Goal: Communication & Community: Connect with others

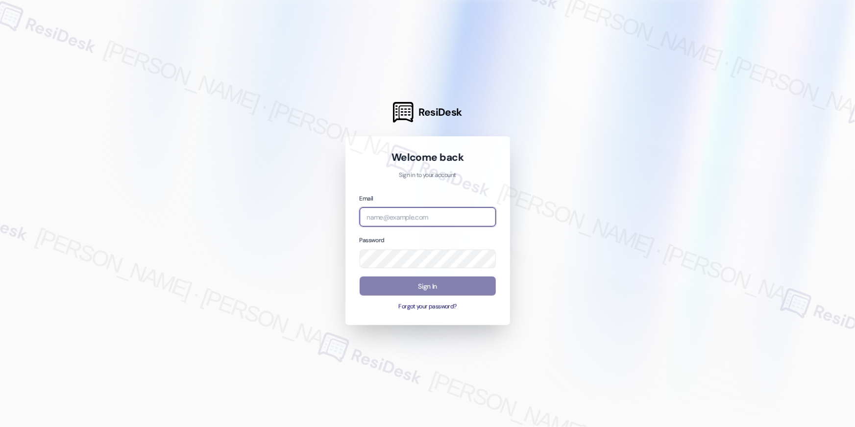
click at [422, 217] on input "email" at bounding box center [427, 216] width 136 height 19
click at [427, 220] on input "email" at bounding box center [427, 216] width 136 height 19
paste input "automated-surveys-asset_living-resen.eight@asset_[DOMAIN_NAME]"
type input "automated-surveys-asset_living-resen.eight@asset_[DOMAIN_NAME]"
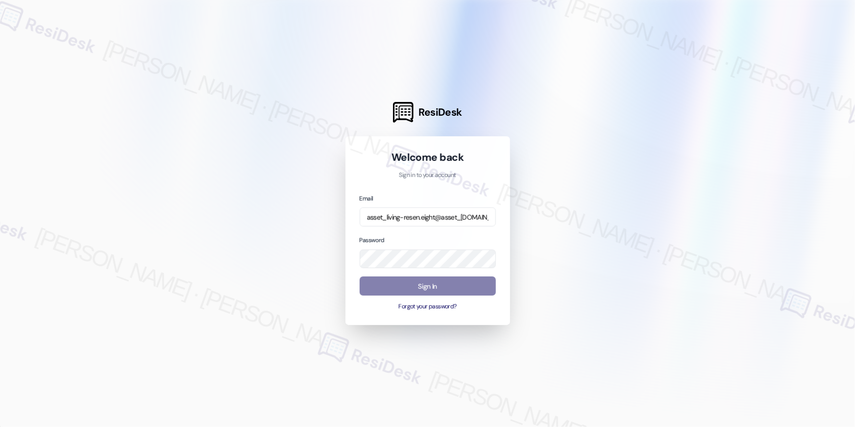
scroll to position [0, 0]
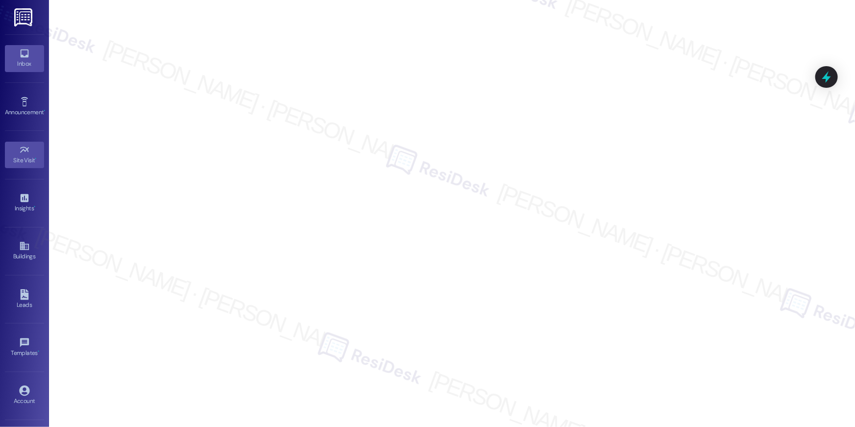
click at [20, 60] on div "Inbox" at bounding box center [24, 64] width 49 height 10
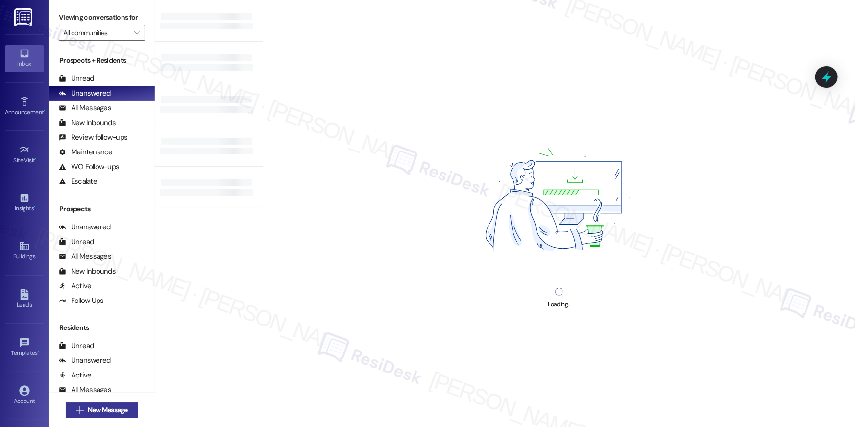
click at [101, 404] on span "New Message" at bounding box center [108, 409] width 40 height 10
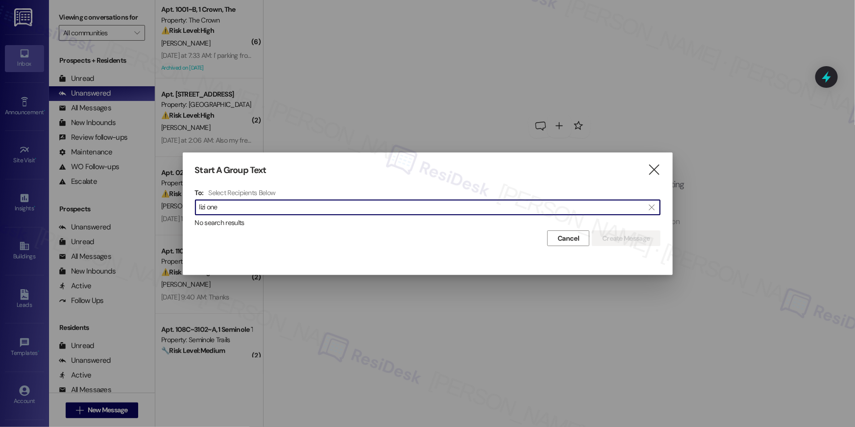
click at [372, 211] on input "lizi one" at bounding box center [421, 207] width 445 height 14
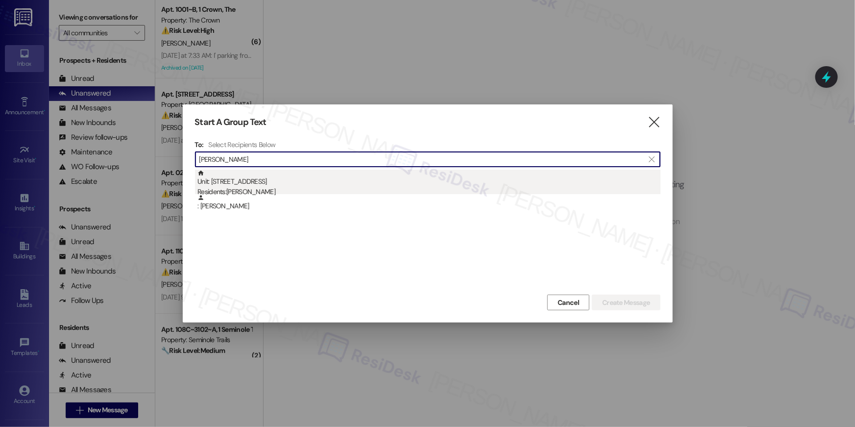
type input "[PERSON_NAME]"
click at [352, 181] on div "Unit: 3~[STREET_ADDRESS] Residents: [PERSON_NAME]" at bounding box center [428, 183] width 463 height 28
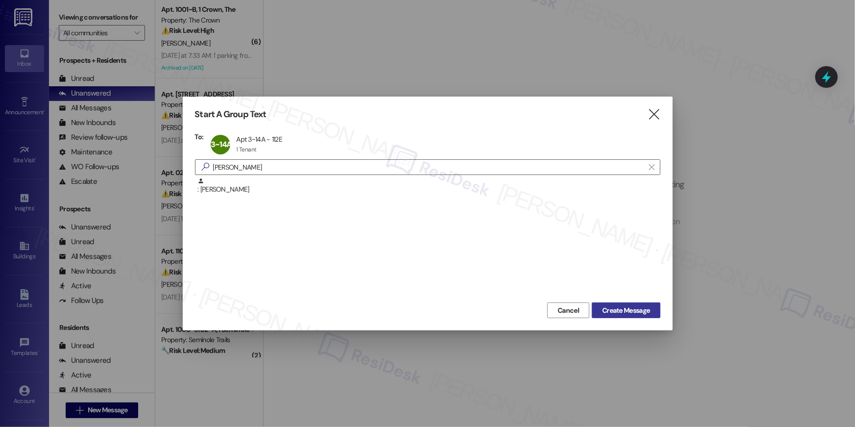
click at [612, 309] on span "Create Message" at bounding box center [626, 310] width 48 height 10
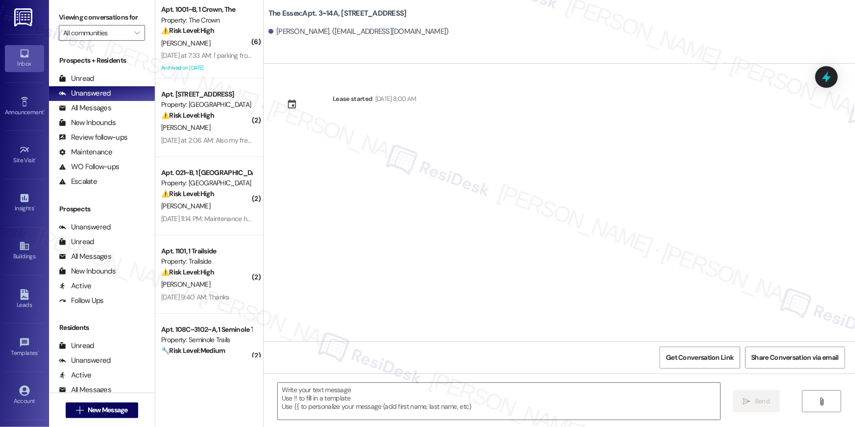
type textarea "Fetching suggested responses. Please feel free to read through the conversation…"
click at [91, 410] on span "New Message" at bounding box center [108, 409] width 40 height 10
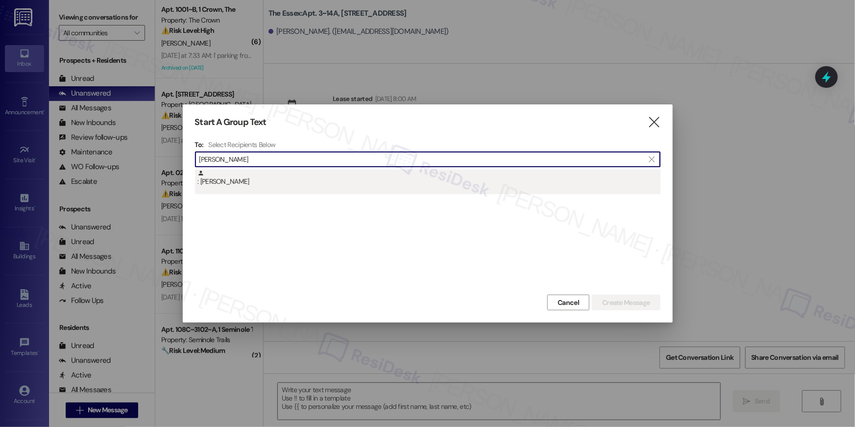
type input "[PERSON_NAME]"
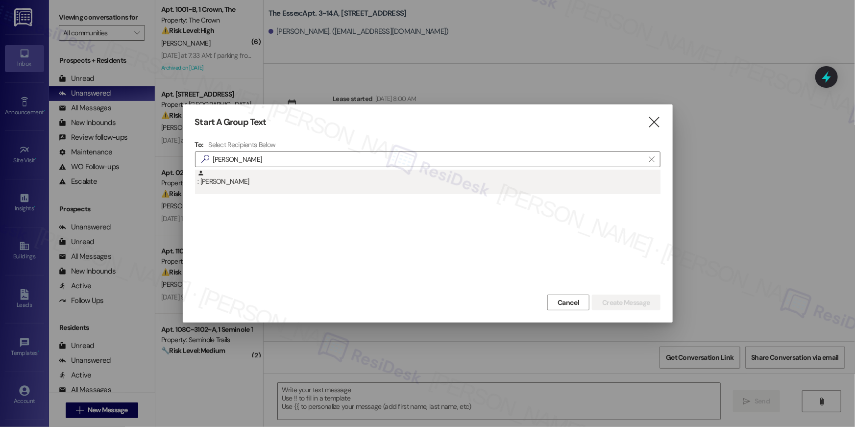
click at [420, 169] on div ": [PERSON_NAME]" at bounding box center [428, 177] width 463 height 17
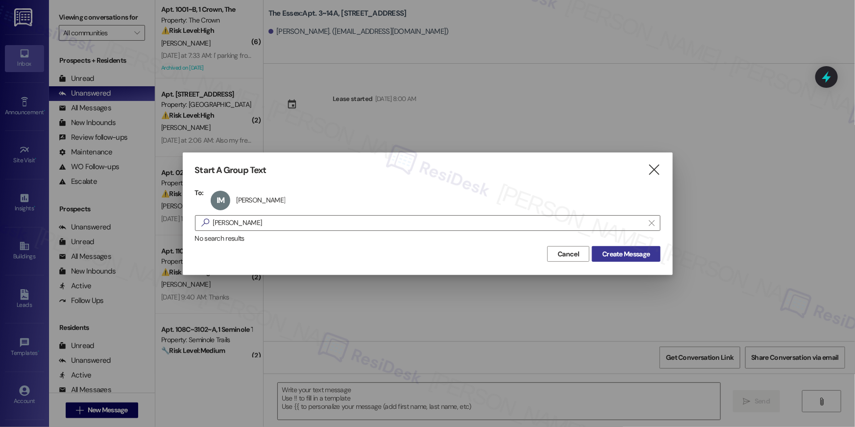
click at [642, 256] on span "Create Message" at bounding box center [626, 254] width 48 height 10
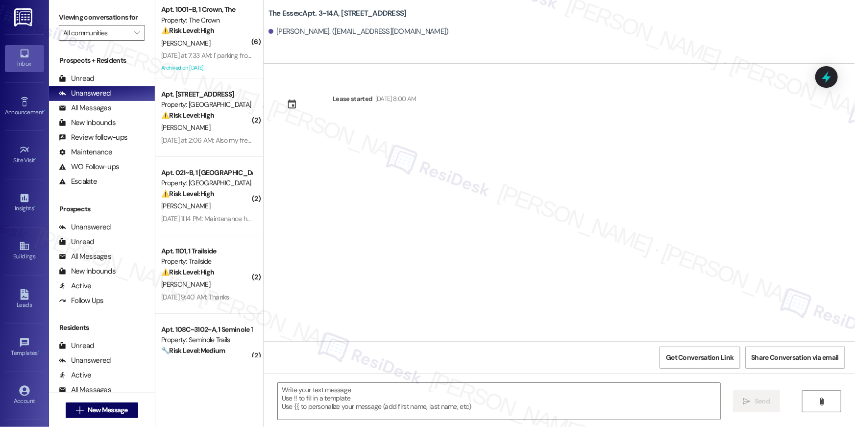
type textarea "Fetching suggested responses. Please feel free to read through the conversation…"
click at [88, 414] on span "New Message" at bounding box center [108, 409] width 40 height 10
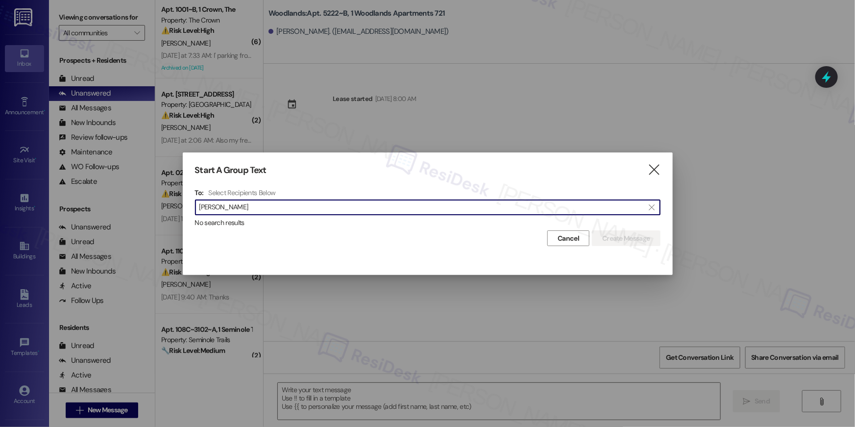
click at [337, 204] on input "[PERSON_NAME]" at bounding box center [421, 207] width 445 height 14
click at [327, 207] on input "[PERSON_NAME]" at bounding box center [421, 207] width 445 height 14
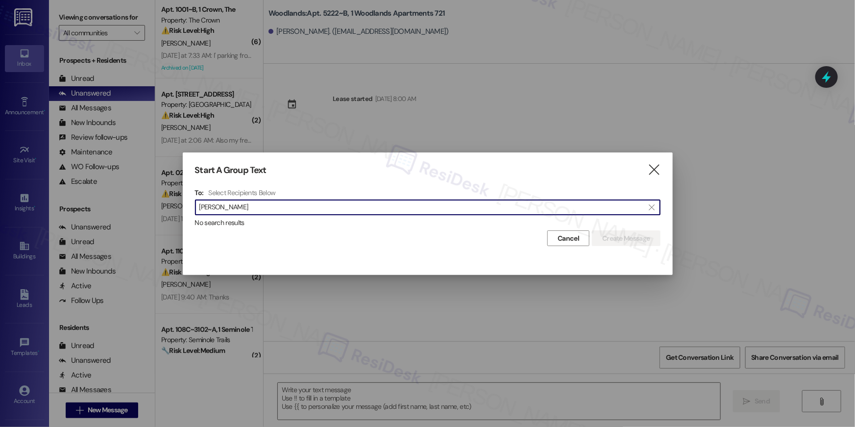
click at [327, 207] on input "[PERSON_NAME]" at bounding box center [421, 207] width 445 height 14
click at [630, 208] on input "[PERSON_NAME]" at bounding box center [421, 207] width 445 height 14
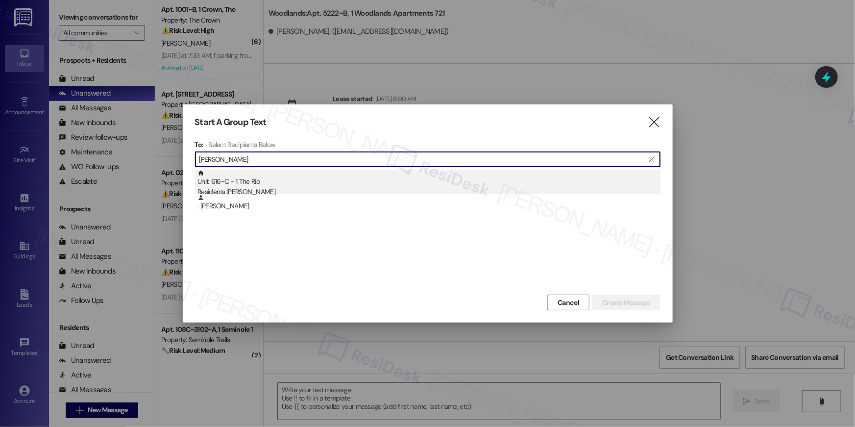
type input "[PERSON_NAME]"
click at [601, 190] on div "Residents: [PERSON_NAME]" at bounding box center [428, 192] width 463 height 10
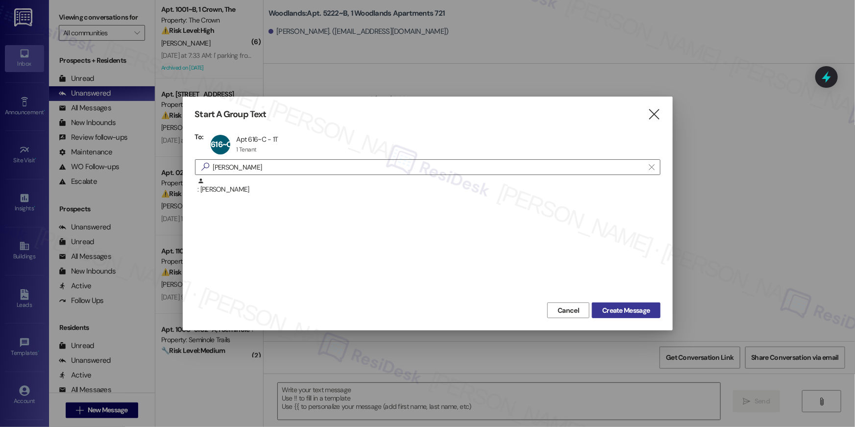
click at [643, 310] on span "Create Message" at bounding box center [626, 310] width 48 height 10
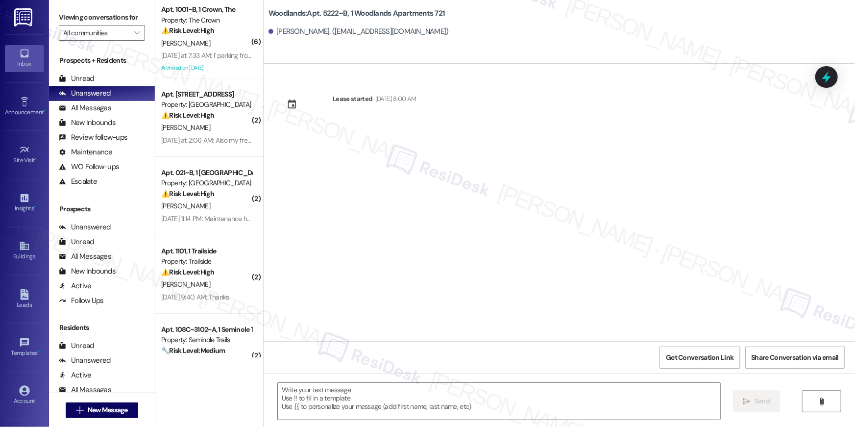
type textarea "Fetching suggested responses. Please feel free to read through the conversation…"
click at [117, 407] on span "New Message" at bounding box center [108, 409] width 40 height 10
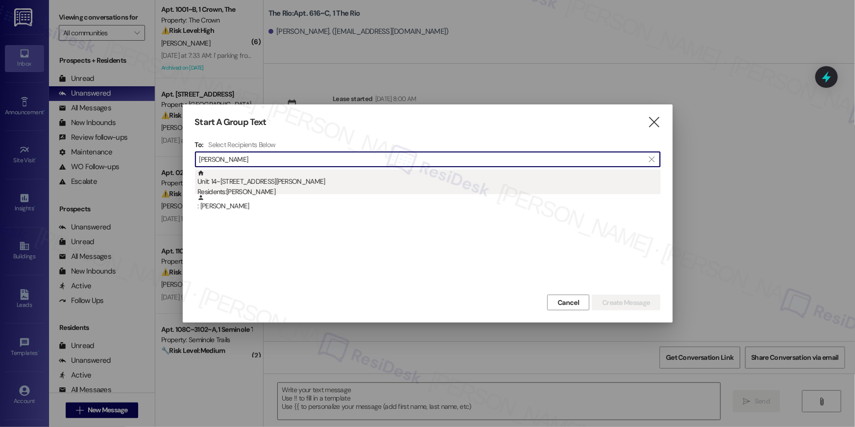
type input "[PERSON_NAME]"
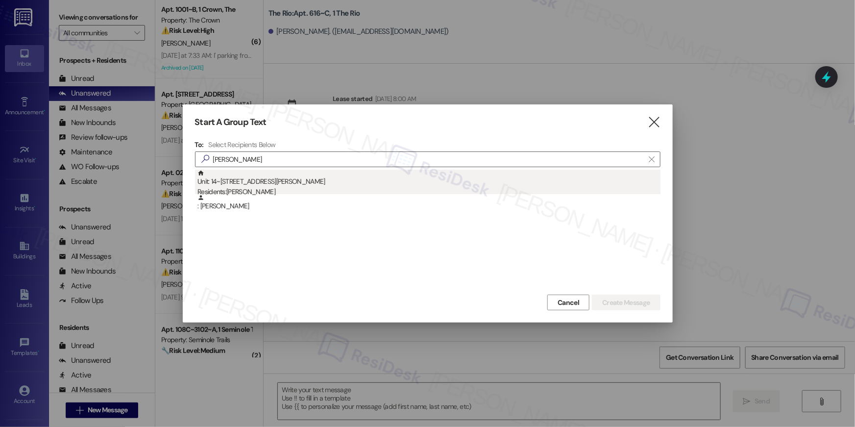
click at [366, 182] on div "Unit: 14~[STREET_ADDRESS][PERSON_NAME] Residents: [PERSON_NAME]" at bounding box center [428, 183] width 463 height 28
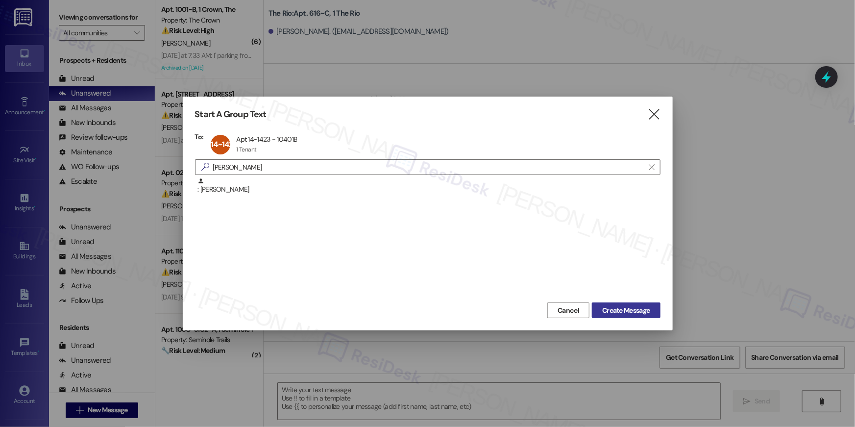
click at [629, 314] on span "Create Message" at bounding box center [626, 310] width 48 height 10
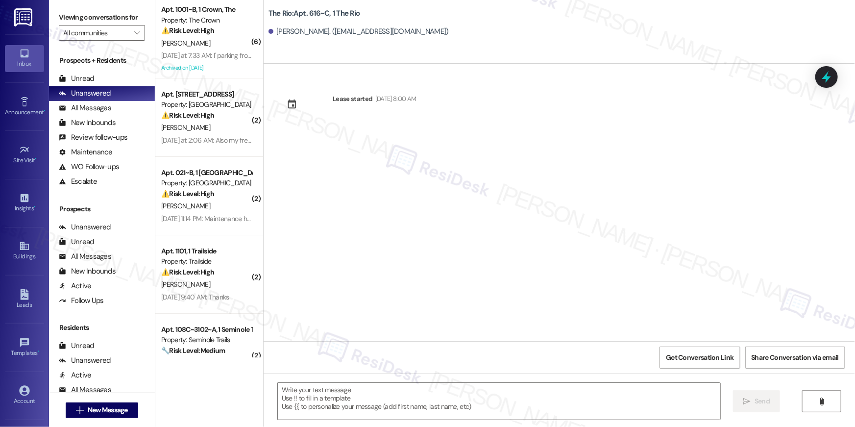
type textarea "Fetching suggested responses. Please feel free to read through the conversation…"
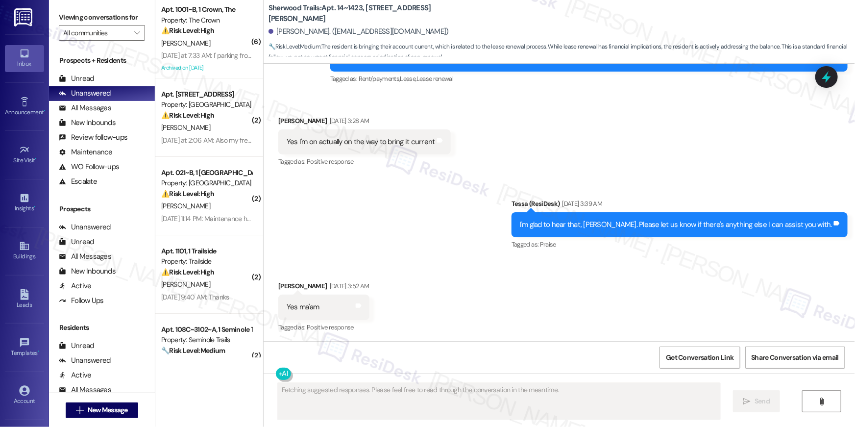
scroll to position [2026, 0]
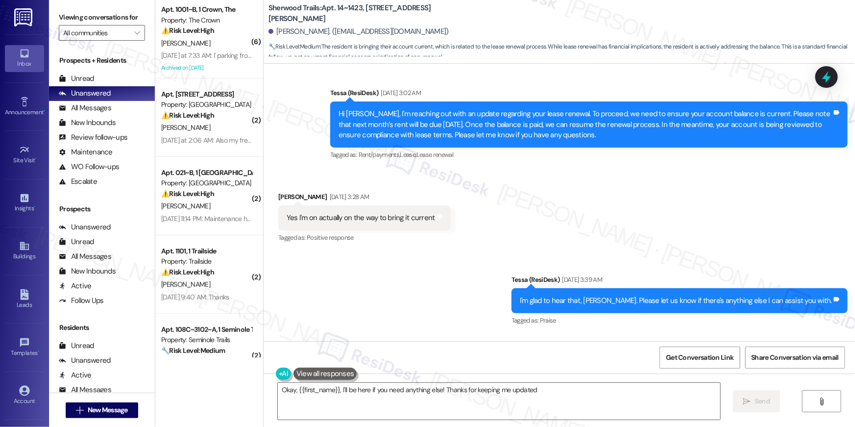
type textarea "Okay, {{first_name}}, I'll be here if you need anything else! Thanks for keepin…"
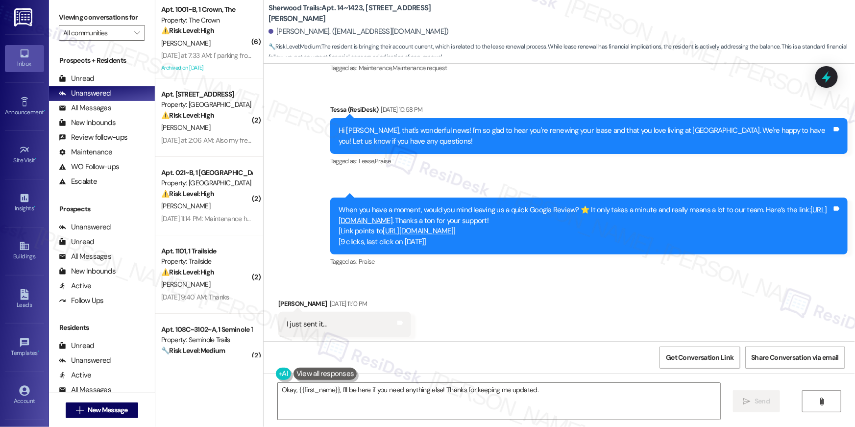
scroll to position [1227, 0]
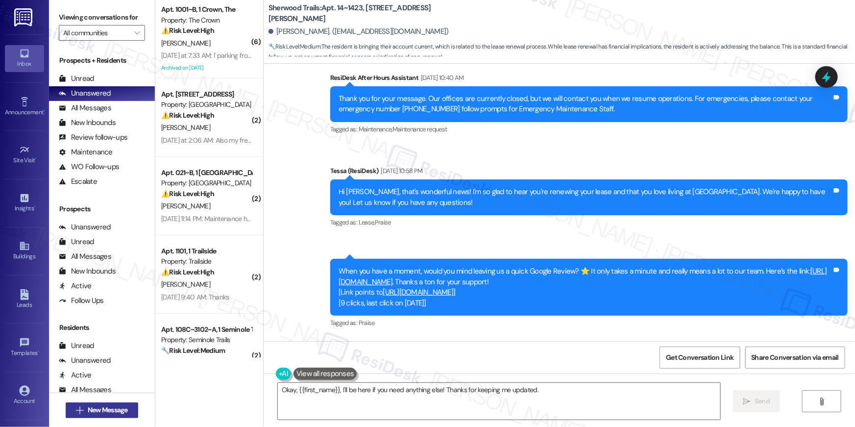
click at [111, 410] on span "New Message" at bounding box center [108, 409] width 40 height 10
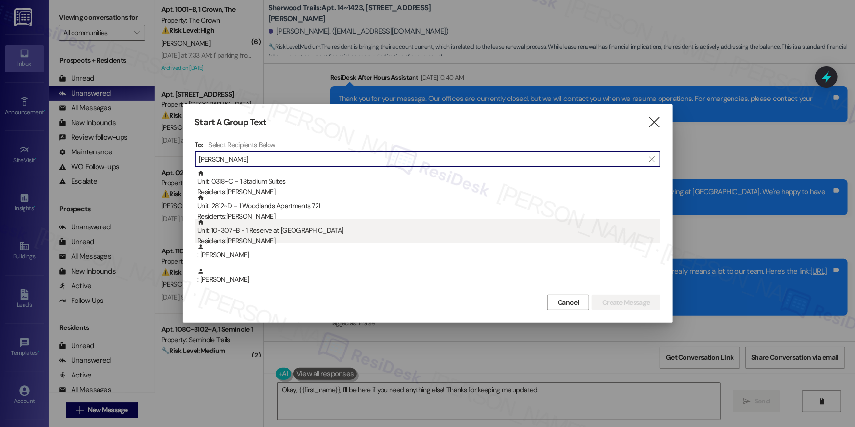
type input "[PERSON_NAME]"
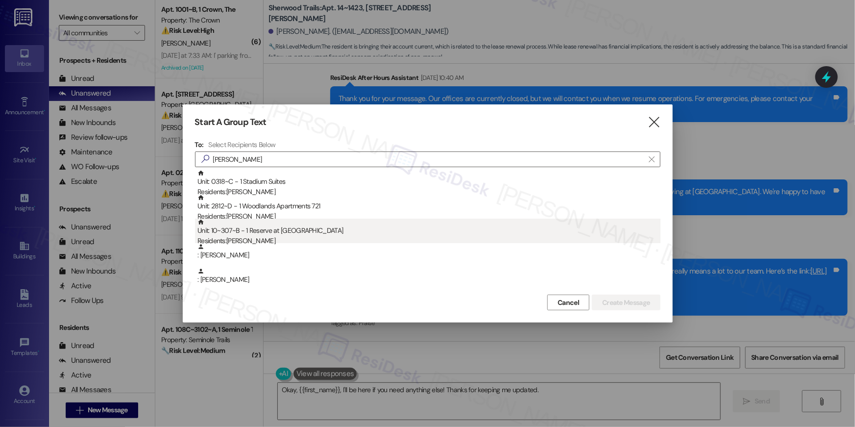
click at [370, 234] on div "Unit: 10~307~B - 1 Reserve at [GEOGRAPHIC_DATA] Residents: [PERSON_NAME]" at bounding box center [428, 232] width 463 height 28
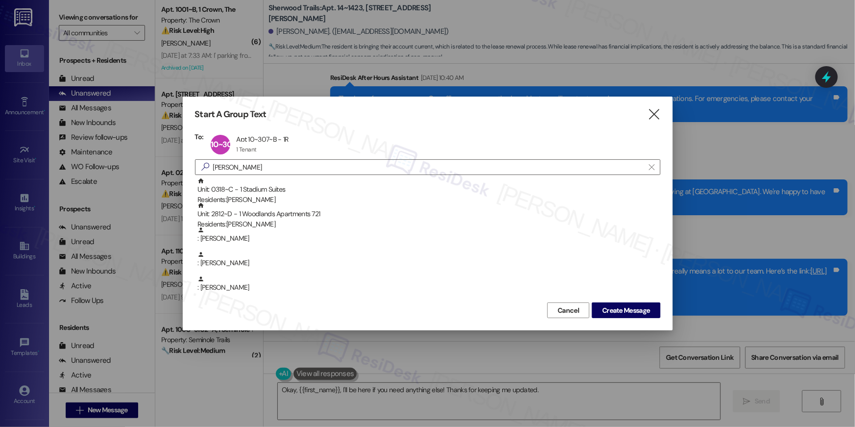
drag, startPoint x: 643, startPoint y: 309, endPoint x: 666, endPoint y: 309, distance: 22.5
click at [644, 309] on span "Create Message" at bounding box center [626, 310] width 48 height 10
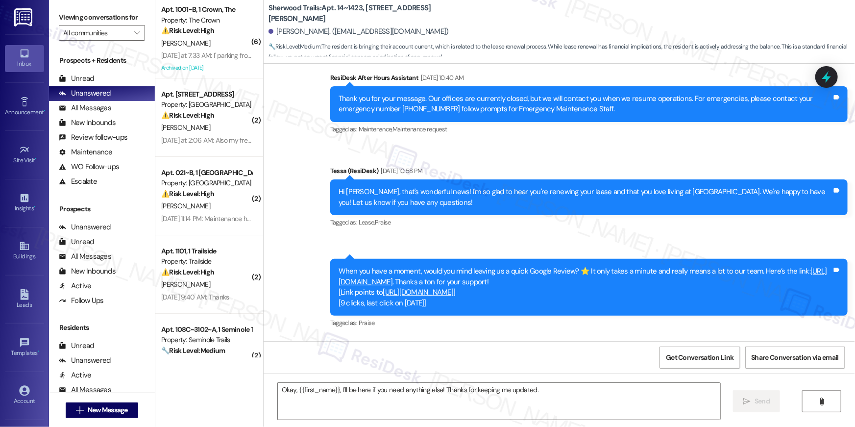
type textarea "Fetching suggested responses. Please feel free to read through the conversation…"
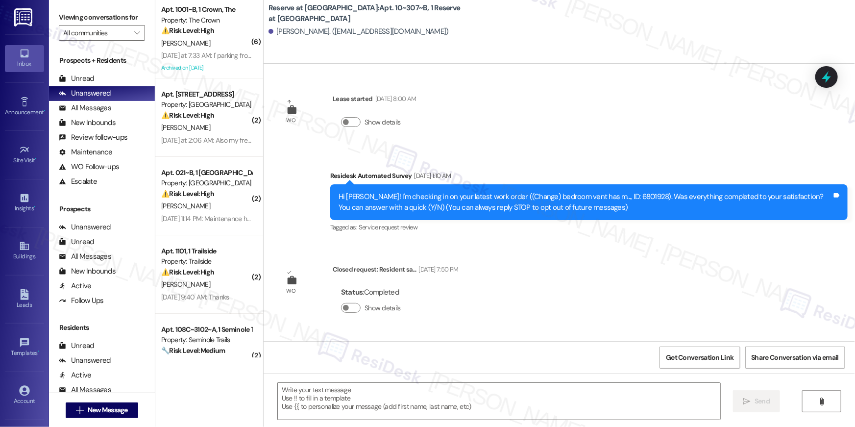
type textarea "Fetching suggested responses. Please feel free to read through the conversation…"
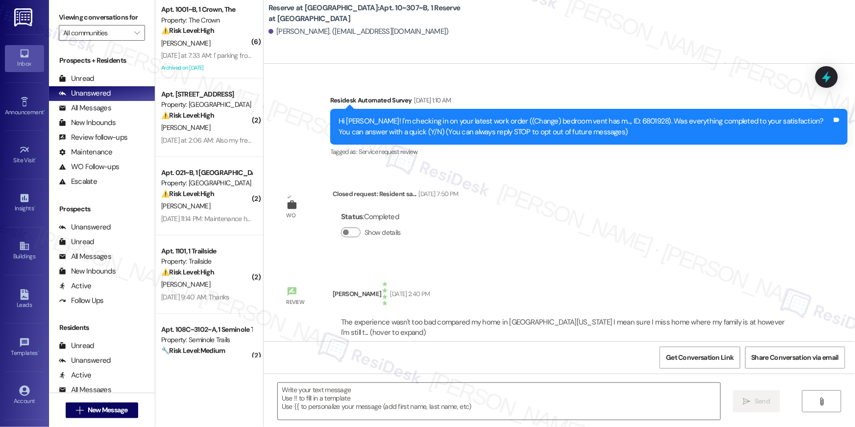
scroll to position [0, 0]
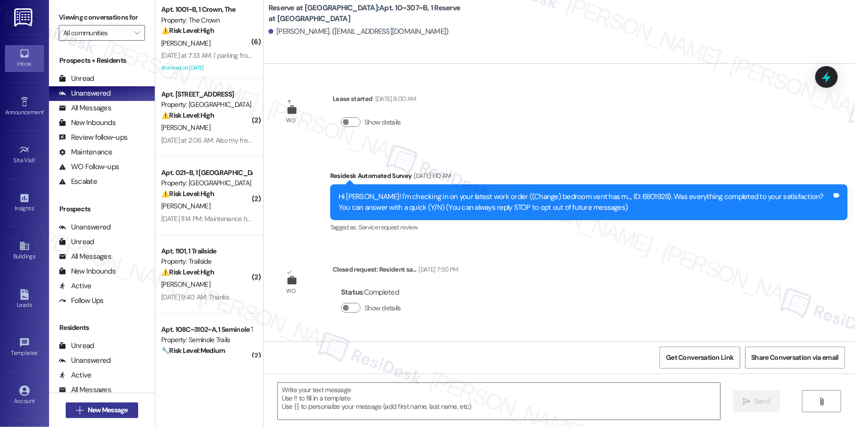
click at [80, 409] on span " New Message" at bounding box center [102, 409] width 56 height 10
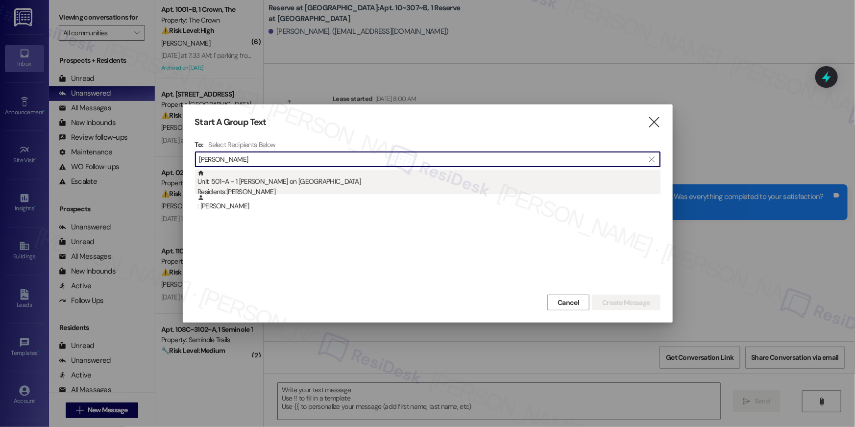
type input "[PERSON_NAME]"
click at [338, 191] on div "Residents: [PERSON_NAME]" at bounding box center [428, 192] width 463 height 10
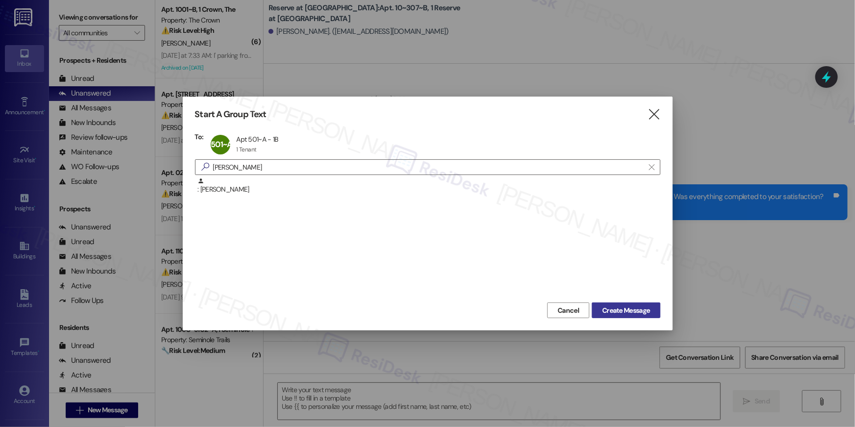
click at [627, 306] on span "Create Message" at bounding box center [626, 310] width 48 height 10
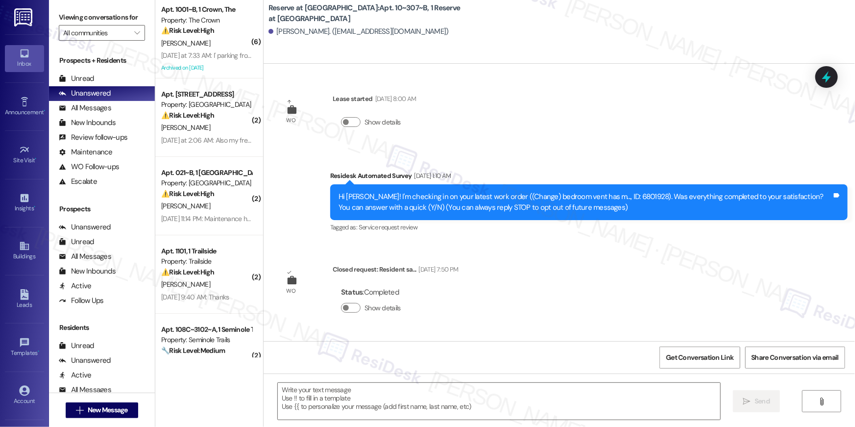
type textarea "Fetching suggested responses. Please feel free to read through the conversation…"
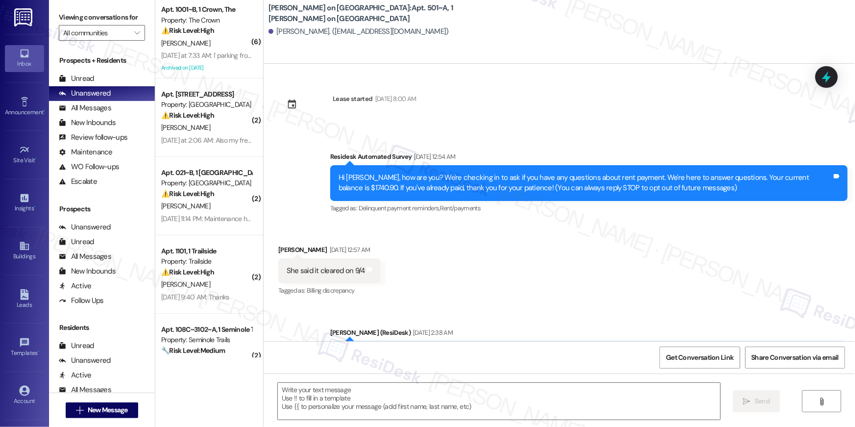
type textarea "Fetching suggested responses. Please feel free to read through the conversation…"
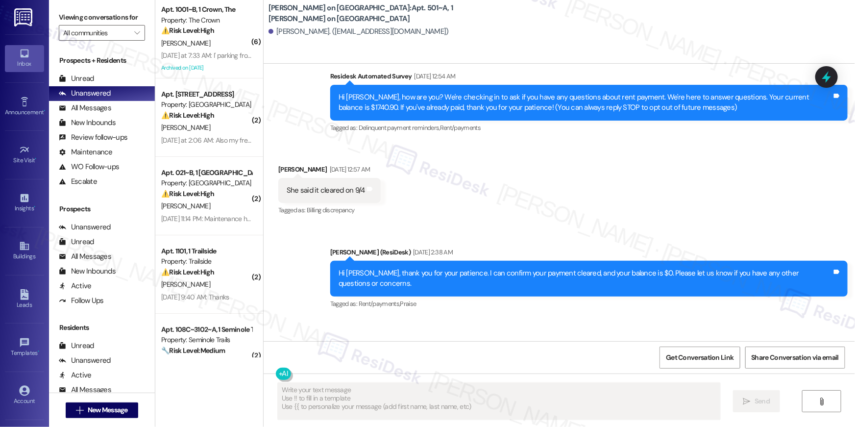
scroll to position [147, 0]
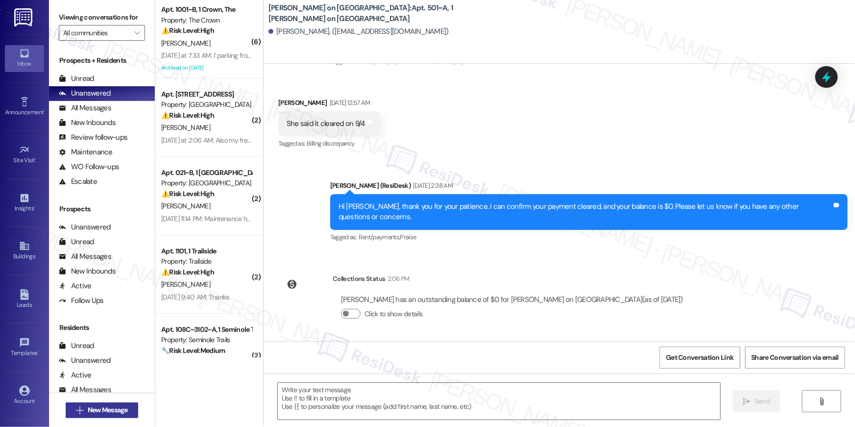
click at [119, 406] on span "New Message" at bounding box center [108, 409] width 40 height 10
